Goal: Navigation & Orientation: Find specific page/section

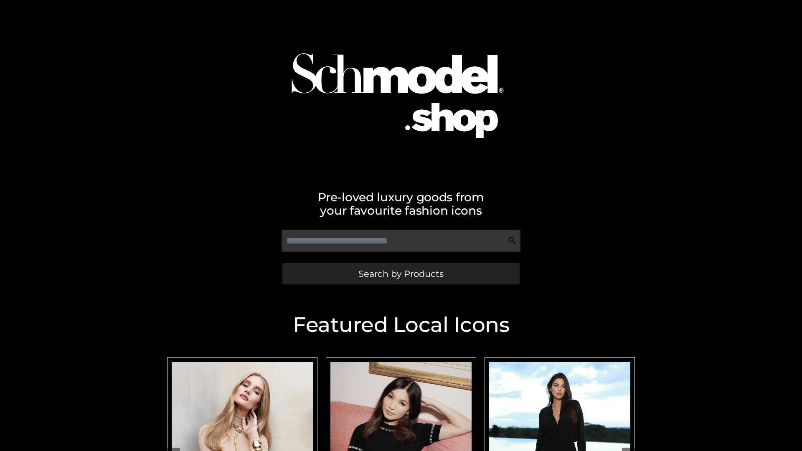
click at [401, 274] on span "Search by Products" at bounding box center [401, 274] width 85 height 9
